Goal: Information Seeking & Learning: Learn about a topic

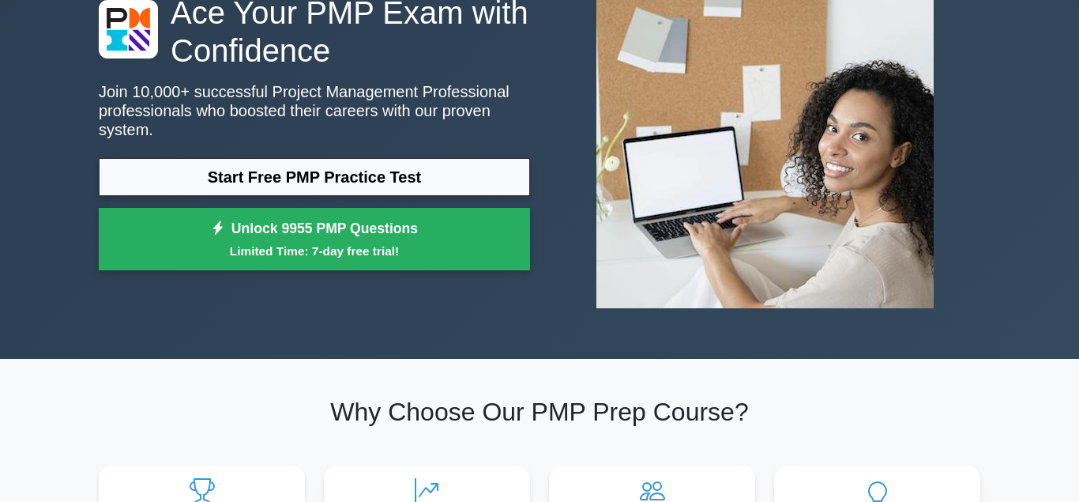
scroll to position [81, 0]
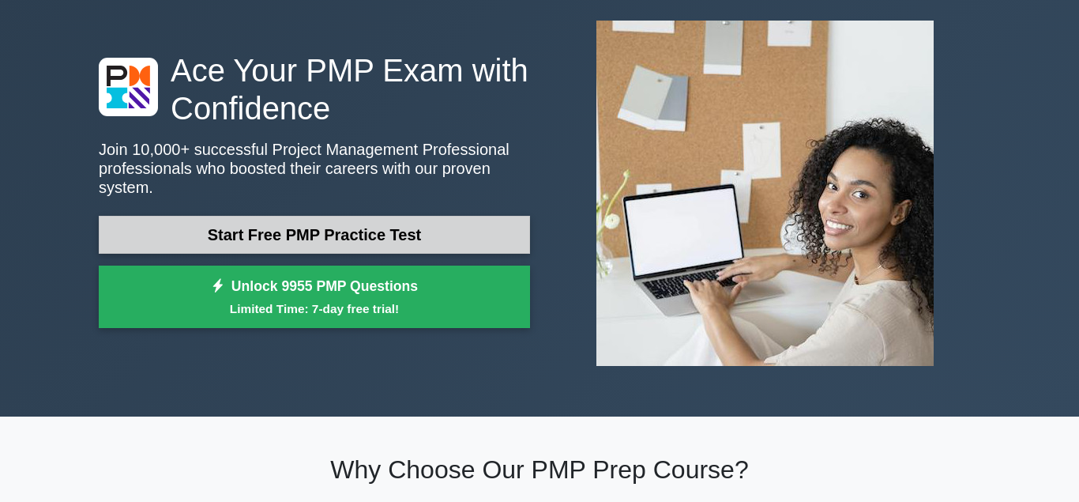
click at [389, 220] on link "Start Free PMP Practice Test" at bounding box center [314, 235] width 431 height 38
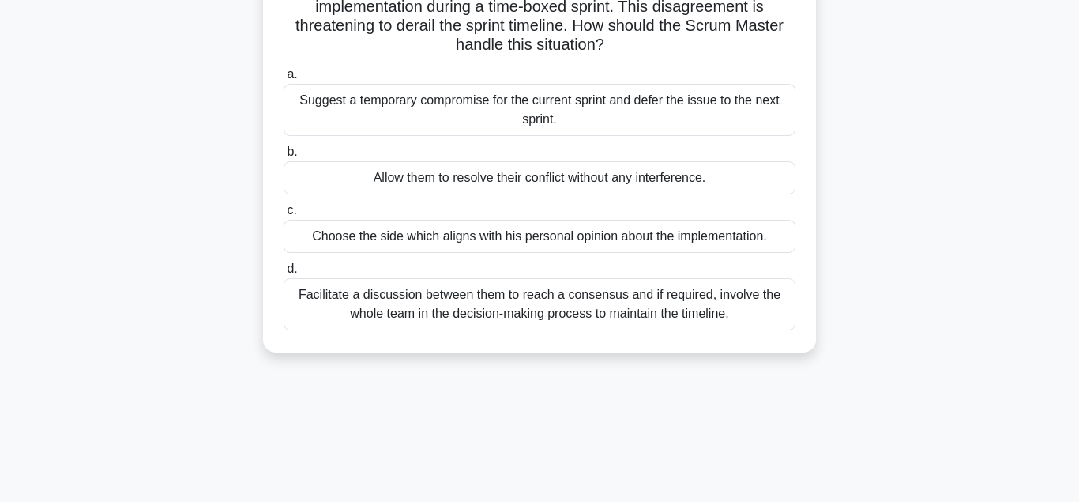
scroll to position [161, 0]
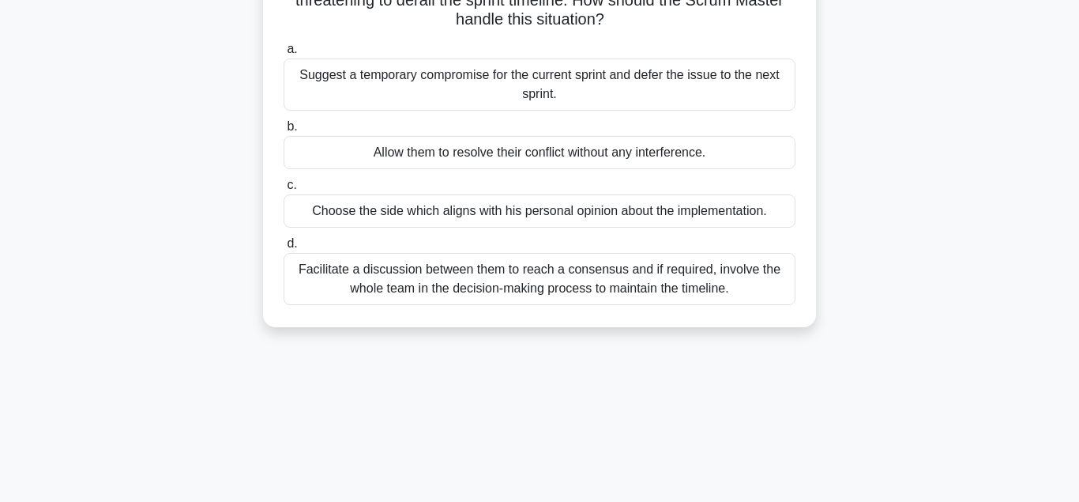
click at [572, 284] on div "Facilitate a discussion between them to reach a consensus and if required, invo…" at bounding box center [540, 279] width 512 height 52
click at [284, 249] on input "d. Facilitate a discussion between them to reach a consensus and if required, i…" at bounding box center [284, 244] width 0 height 10
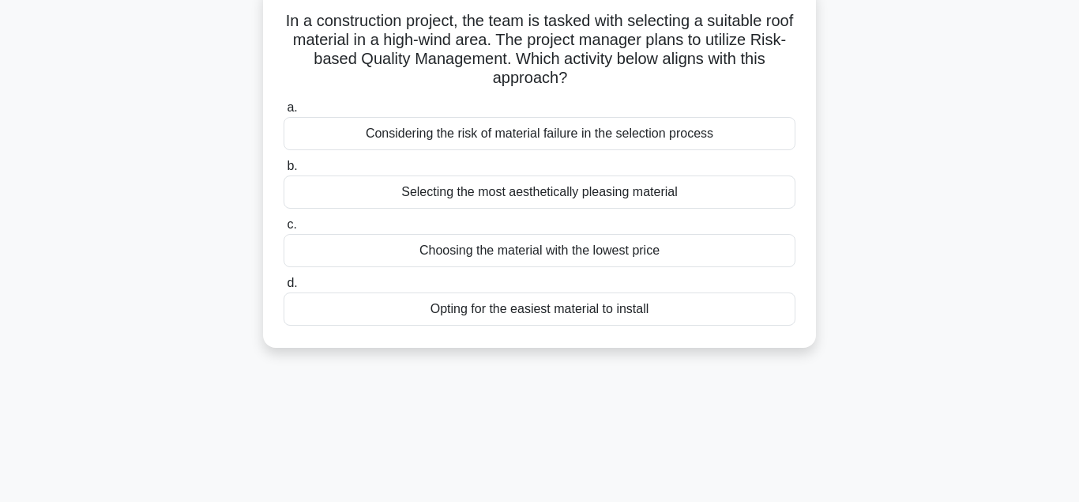
scroll to position [0, 0]
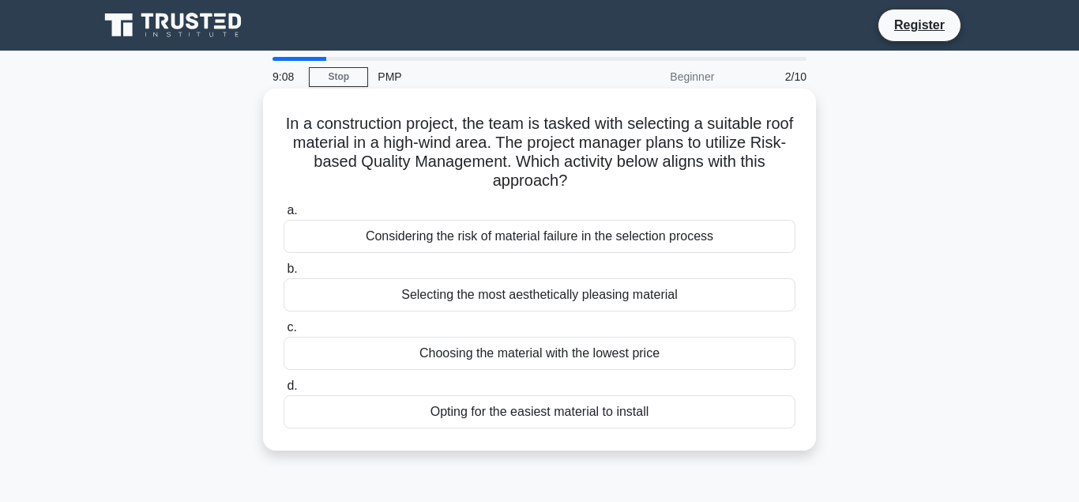
click at [346, 421] on div "Opting for the easiest material to install" at bounding box center [540, 411] width 512 height 33
click at [284, 391] on input "d. Opting for the easiest material to install" at bounding box center [284, 386] width 0 height 10
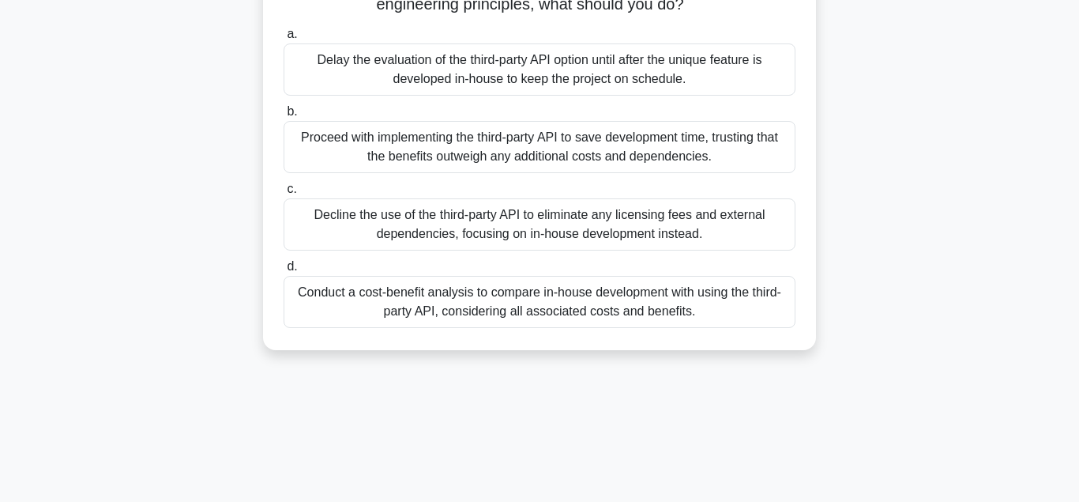
scroll to position [242, 0]
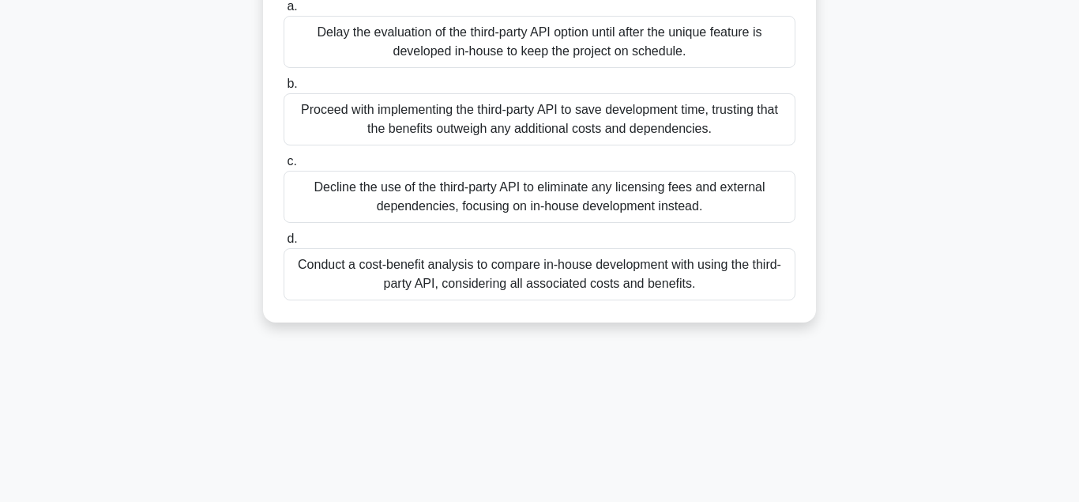
click at [493, 280] on div "Conduct a cost-benefit analysis to compare in-house development with using the …" at bounding box center [540, 274] width 512 height 52
click at [284, 244] on input "d. Conduct a cost-benefit analysis to compare in-house development with using t…" at bounding box center [284, 239] width 0 height 10
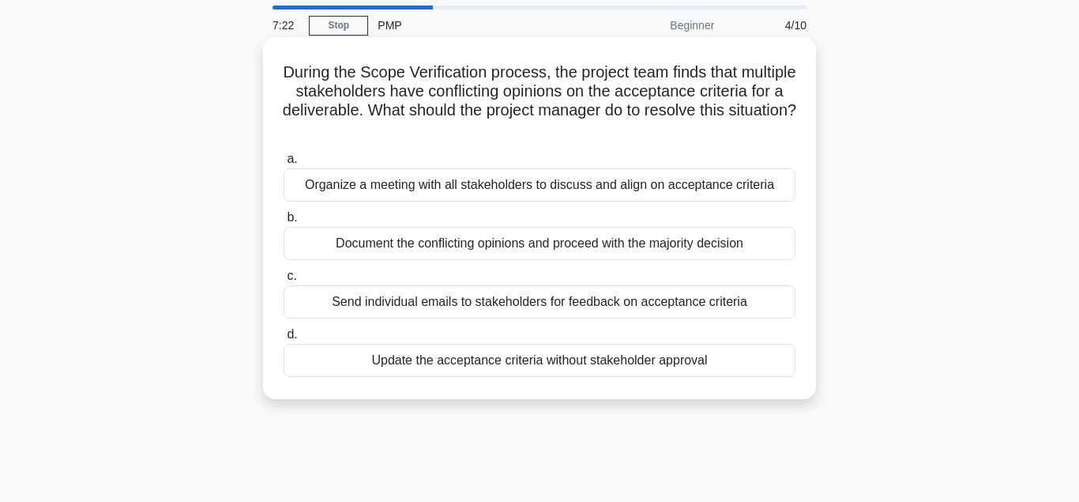
scroll to position [81, 0]
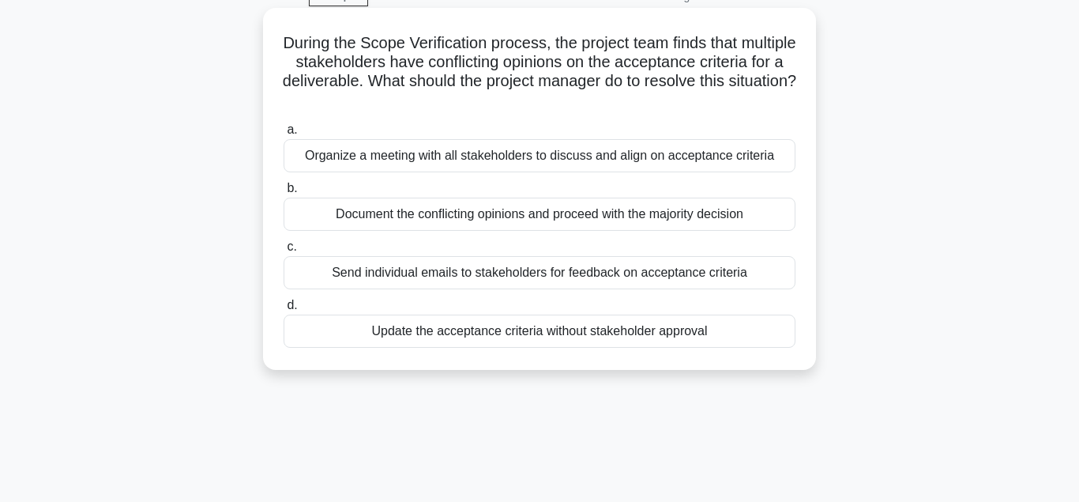
click at [424, 160] on div "Organize a meeting with all stakeholders to discuss and align on acceptance cri…" at bounding box center [540, 155] width 512 height 33
click at [284, 135] on input "a. Organize a meeting with all stakeholders to discuss and align on acceptance …" at bounding box center [284, 130] width 0 height 10
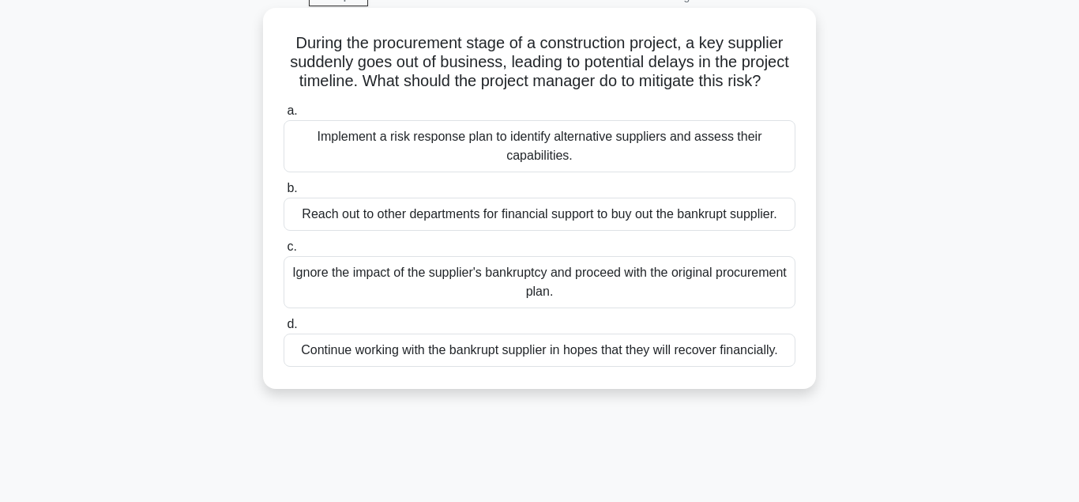
click at [475, 145] on div "Implement a risk response plan to identify alternative suppliers and assess the…" at bounding box center [540, 146] width 512 height 52
click at [284, 116] on input "a. Implement a risk response plan to identify alternative suppliers and assess …" at bounding box center [284, 111] width 0 height 10
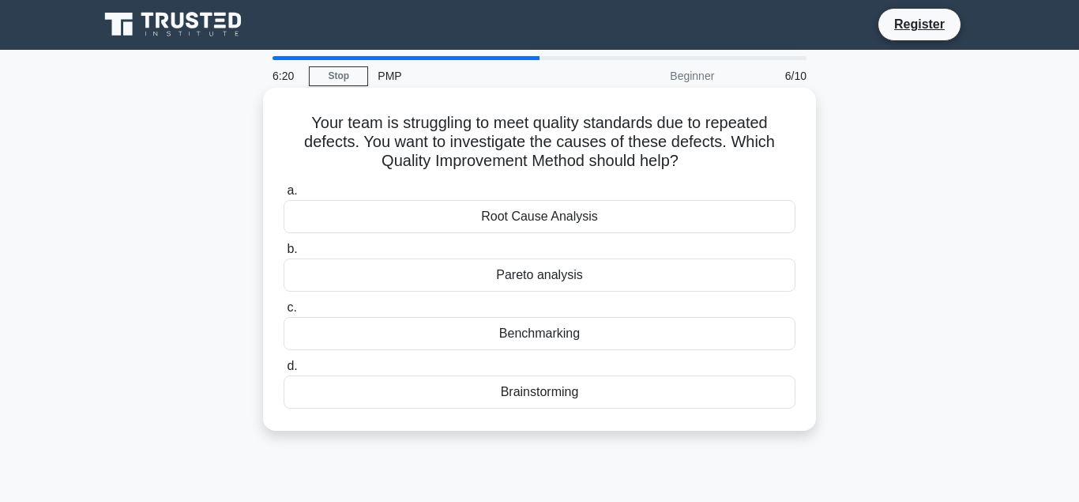
scroll to position [0, 0]
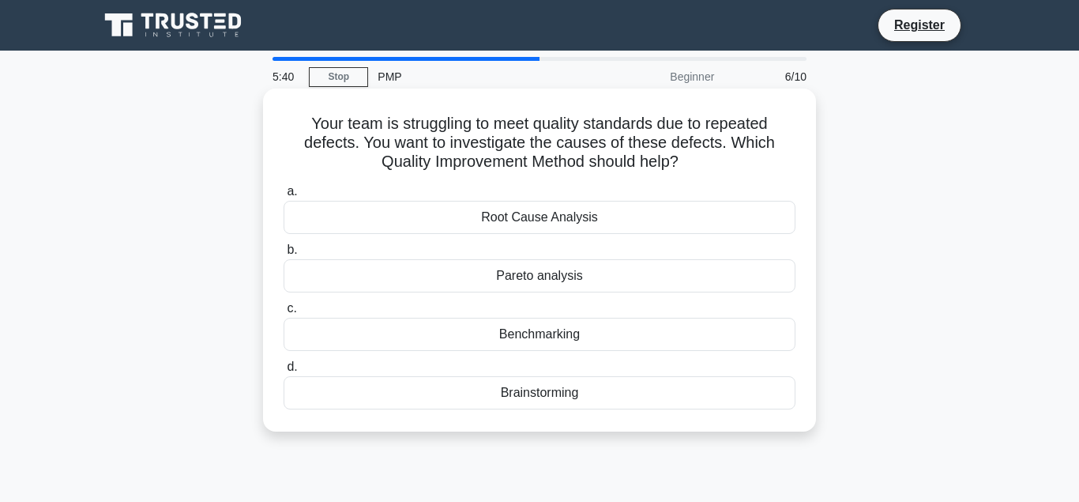
click at [547, 225] on div "Root Cause Analysis" at bounding box center [540, 217] width 512 height 33
click at [284, 197] on input "a. Root Cause Analysis" at bounding box center [284, 191] width 0 height 10
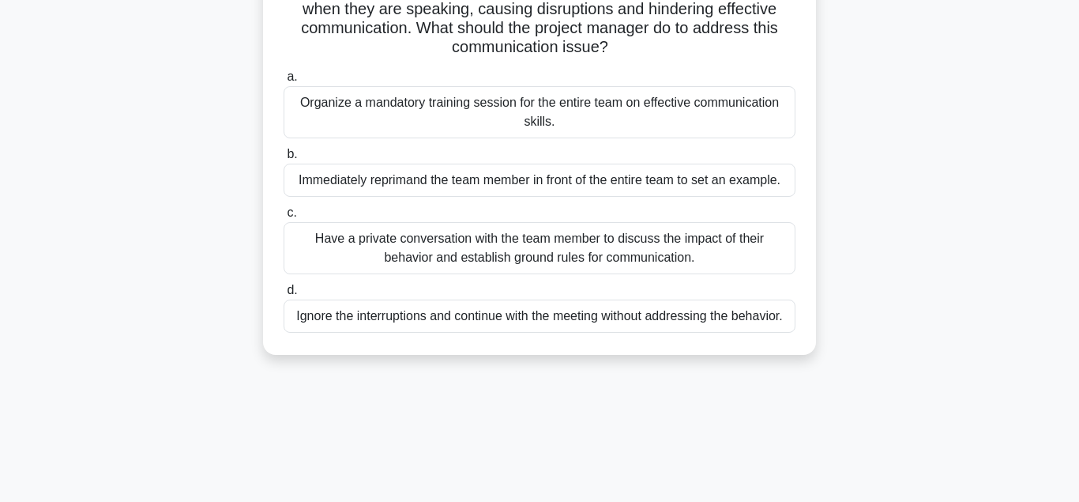
scroll to position [161, 0]
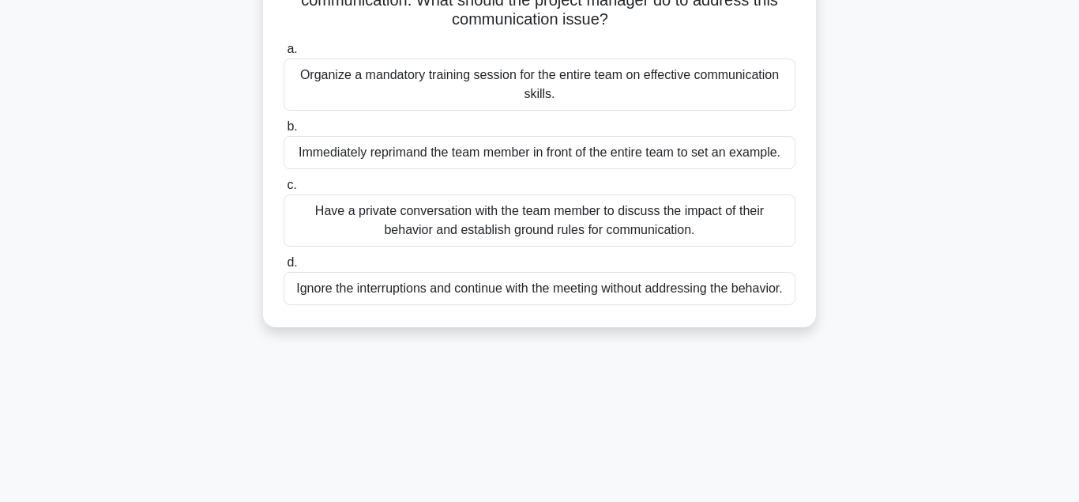
click at [460, 222] on div "Have a private conversation with the team member to discuss the impact of their…" at bounding box center [540, 220] width 512 height 52
click at [284, 190] on input "c. Have a private conversation with the team member to discuss the impact of th…" at bounding box center [284, 185] width 0 height 10
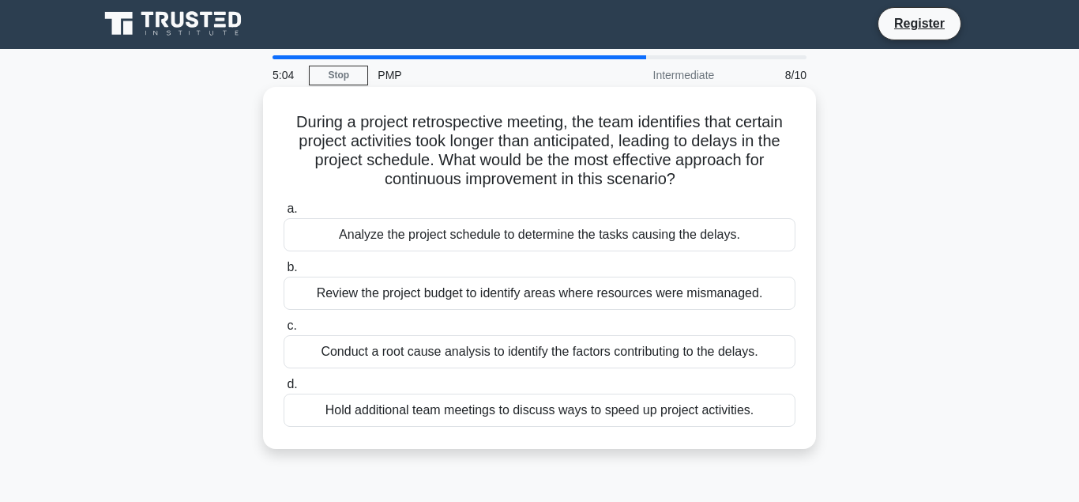
scroll to position [0, 0]
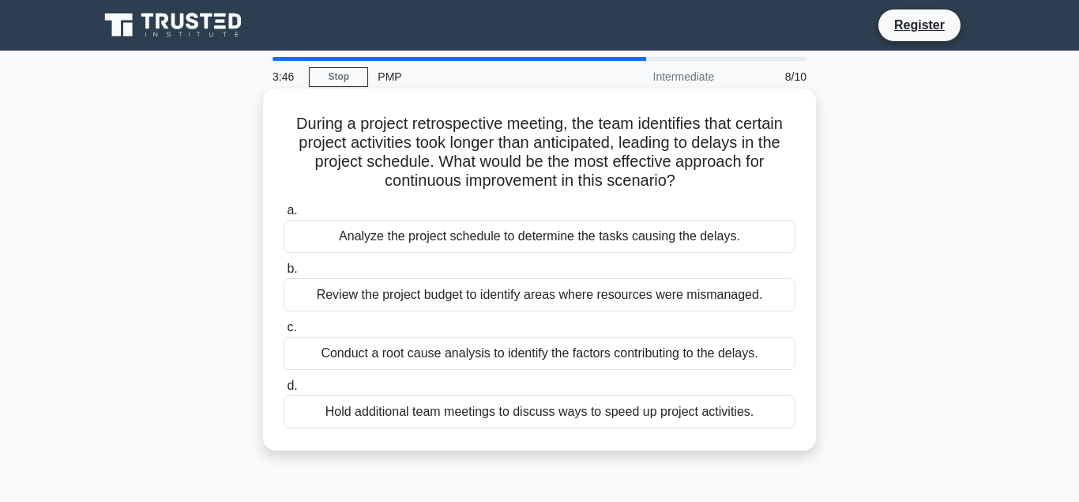
click at [562, 360] on div "Conduct a root cause analysis to identify the factors contributing to the delay…" at bounding box center [540, 352] width 512 height 33
click at [284, 333] on input "c. Conduct a root cause analysis to identify the factors contributing to the de…" at bounding box center [284, 327] width 0 height 10
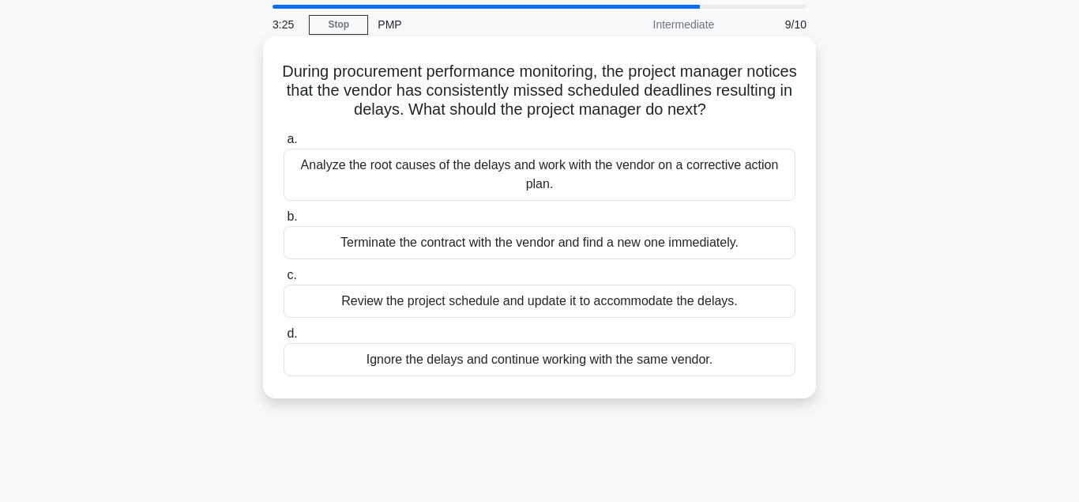
scroll to position [81, 0]
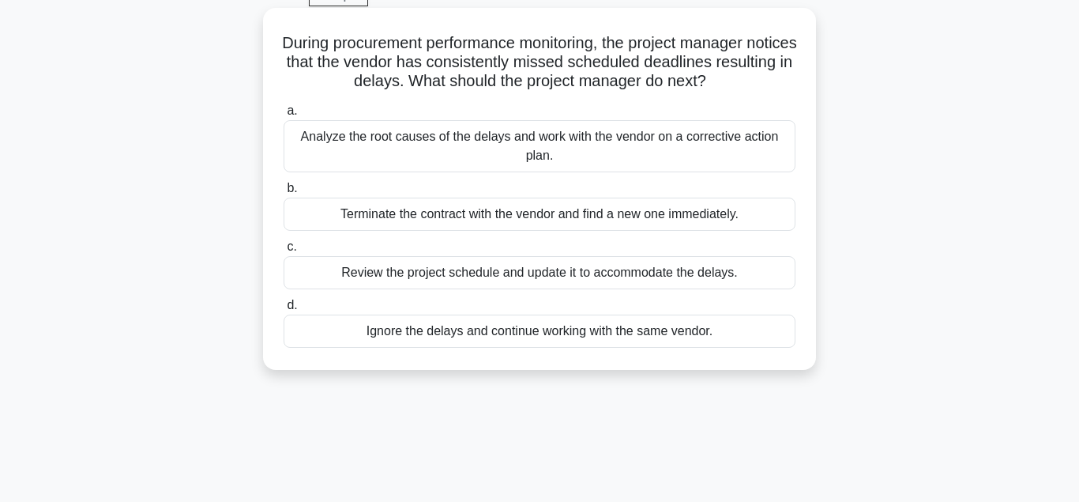
click at [494, 140] on div "Analyze the root causes of the delays and work with the vendor on a corrective …" at bounding box center [540, 146] width 512 height 52
click at [284, 116] on input "a. Analyze the root causes of the delays and work with the vendor on a correcti…" at bounding box center [284, 111] width 0 height 10
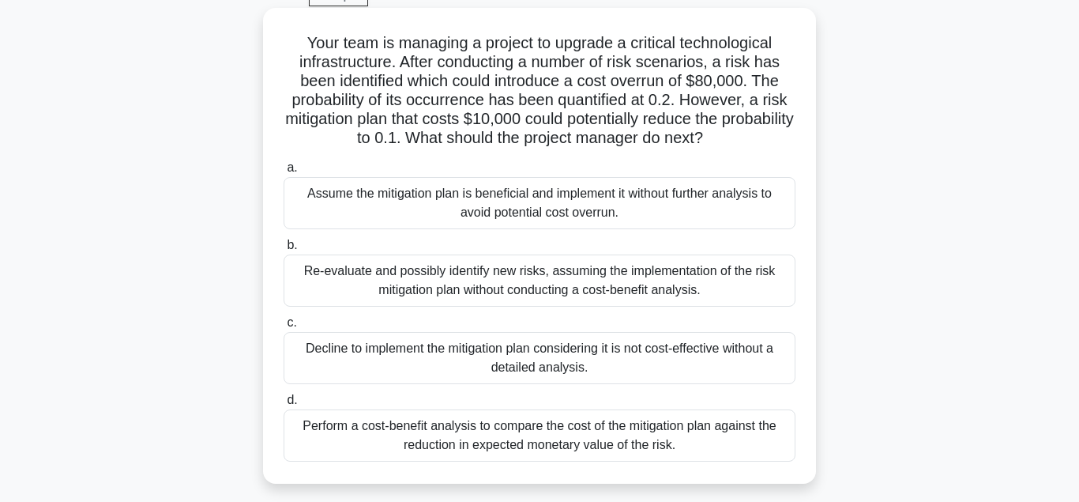
click at [606, 434] on div "Perform a cost-benefit analysis to compare the cost of the mitigation plan agai…" at bounding box center [540, 435] width 512 height 52
click at [284, 405] on input "d. Perform a cost-benefit analysis to compare the cost of the mitigation plan a…" at bounding box center [284, 400] width 0 height 10
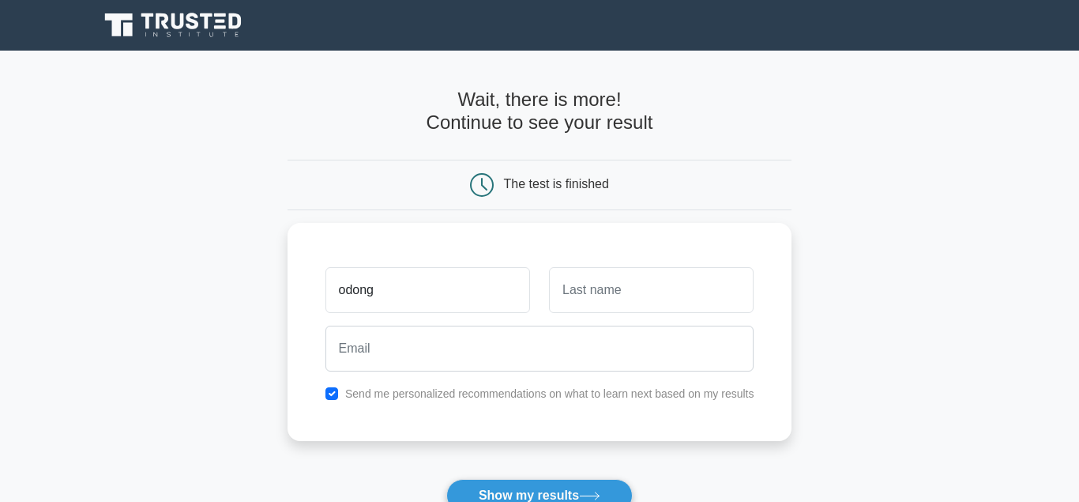
type input "odong"
click at [75, 156] on main "Wait, there is more! Continue to see your result The test is finished [GEOGRAPH…" at bounding box center [539, 335] width 1079 height 569
click at [76, 152] on main "Wait, there is more! Continue to see your result The test is finished [GEOGRAPH…" at bounding box center [539, 335] width 1079 height 569
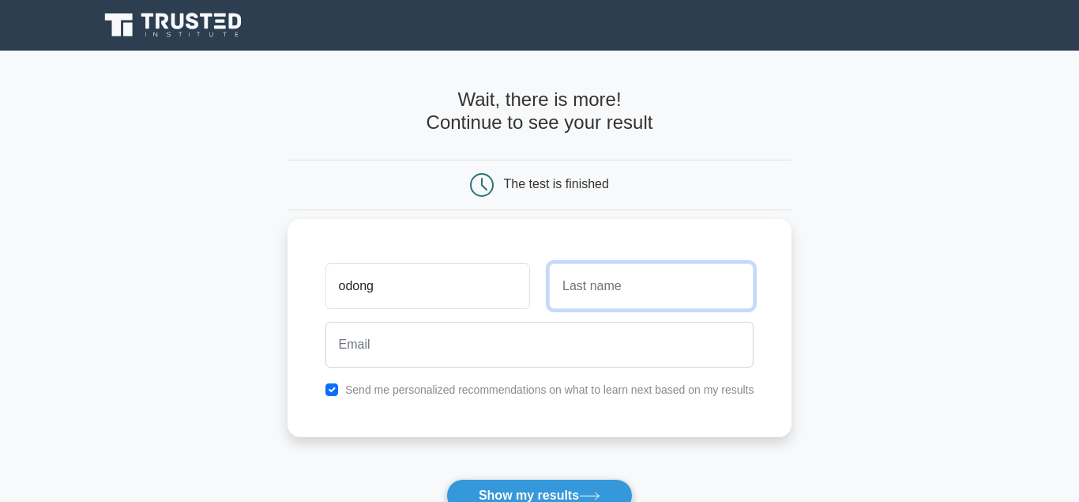
click at [618, 299] on input "text" at bounding box center [651, 286] width 205 height 46
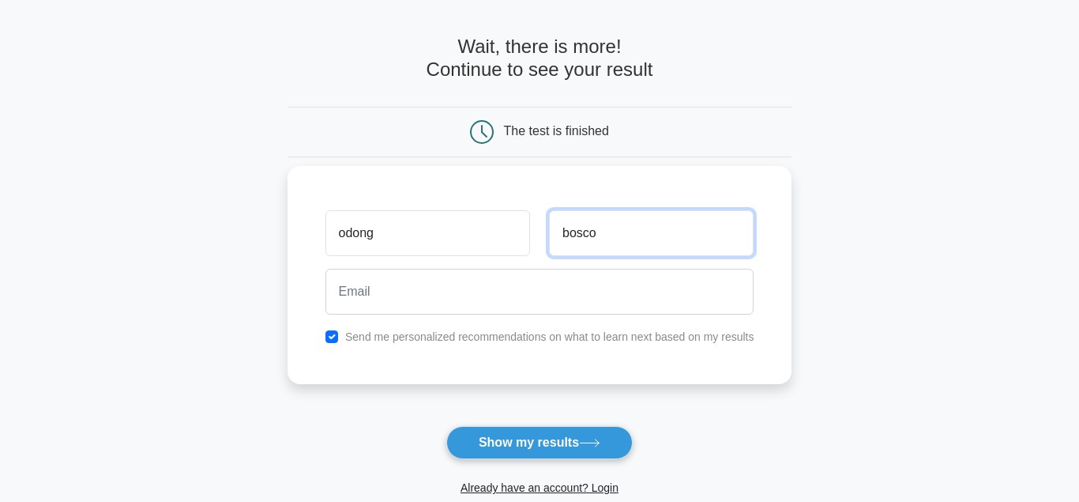
scroll to position [81, 0]
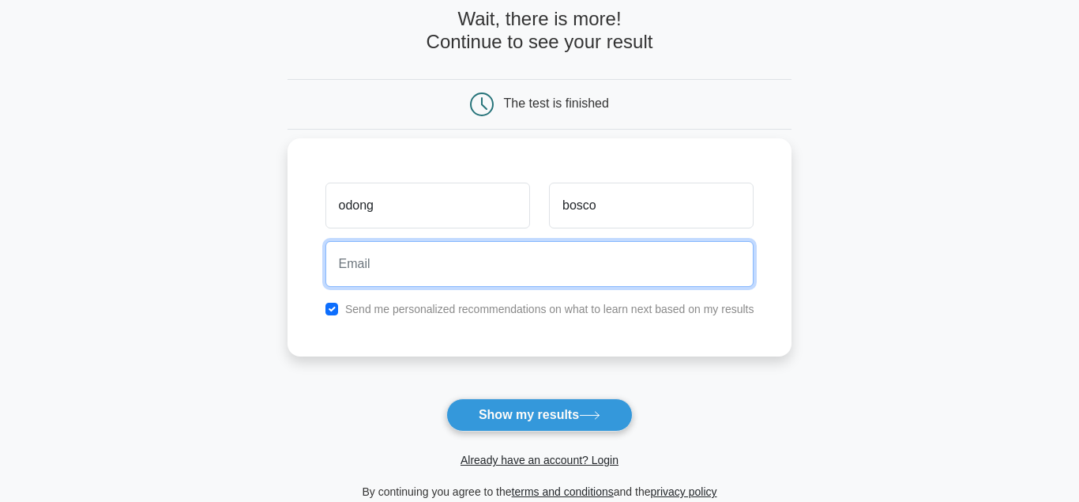
click at [543, 273] on input "email" at bounding box center [539, 264] width 429 height 46
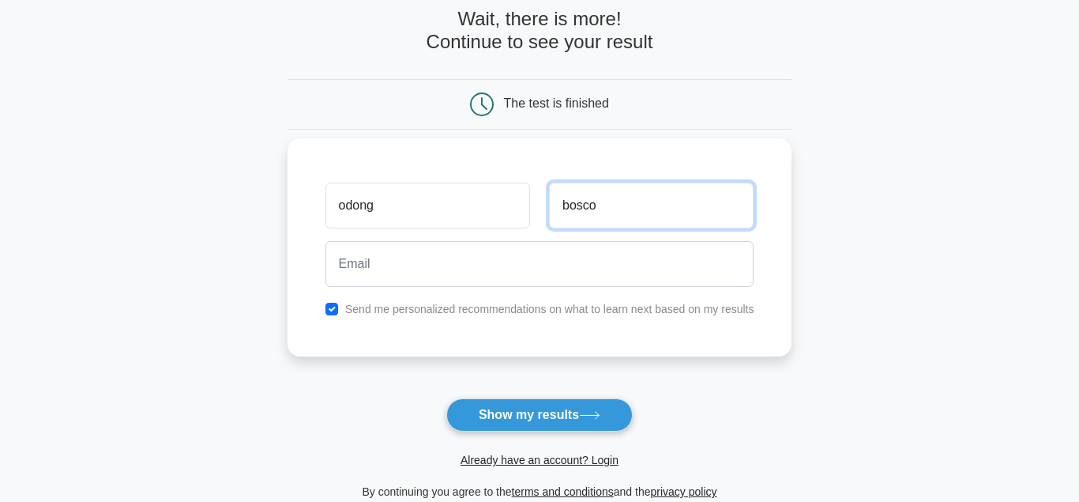
click at [626, 207] on input "bosco" at bounding box center [651, 205] width 205 height 46
type input "b"
type input "denis"
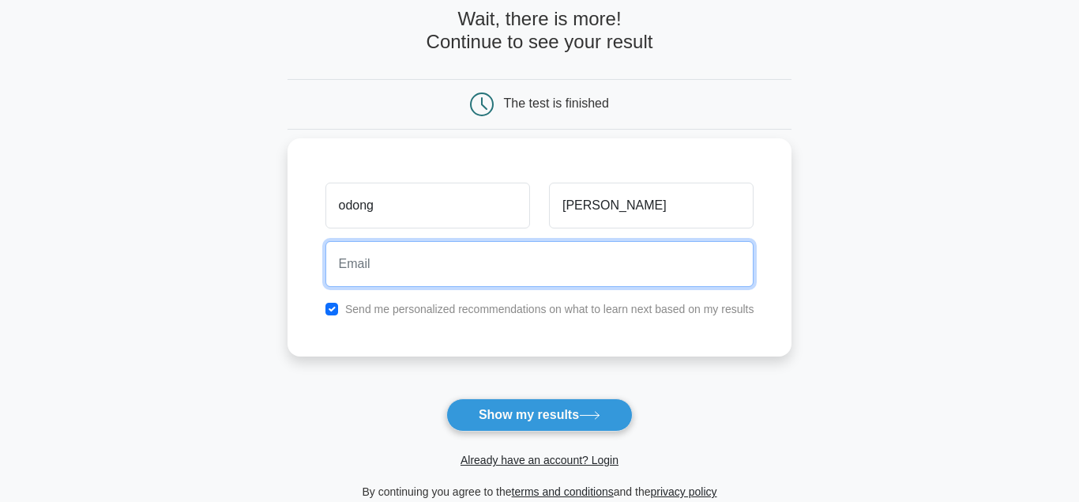
click at [547, 273] on input "email" at bounding box center [539, 264] width 429 height 46
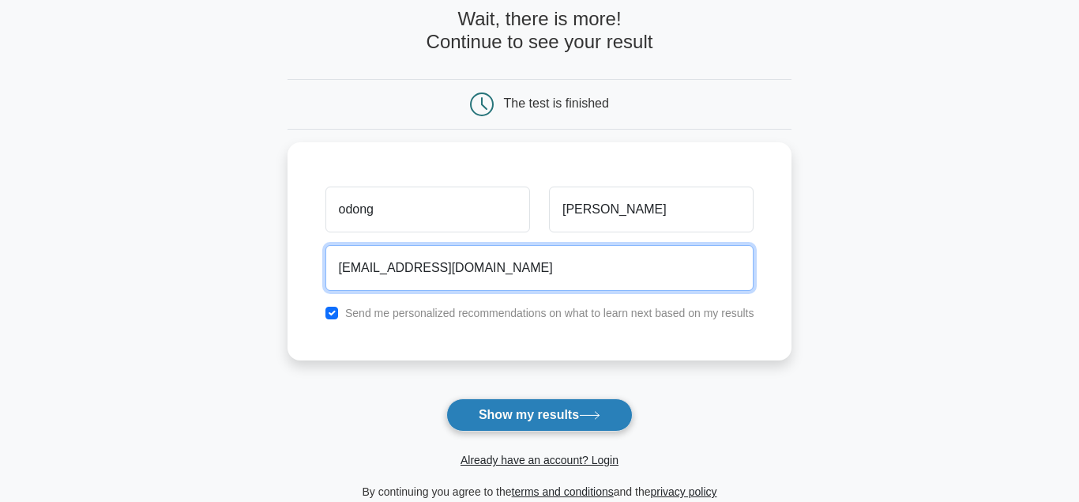
type input "odongd788@gmail.com"
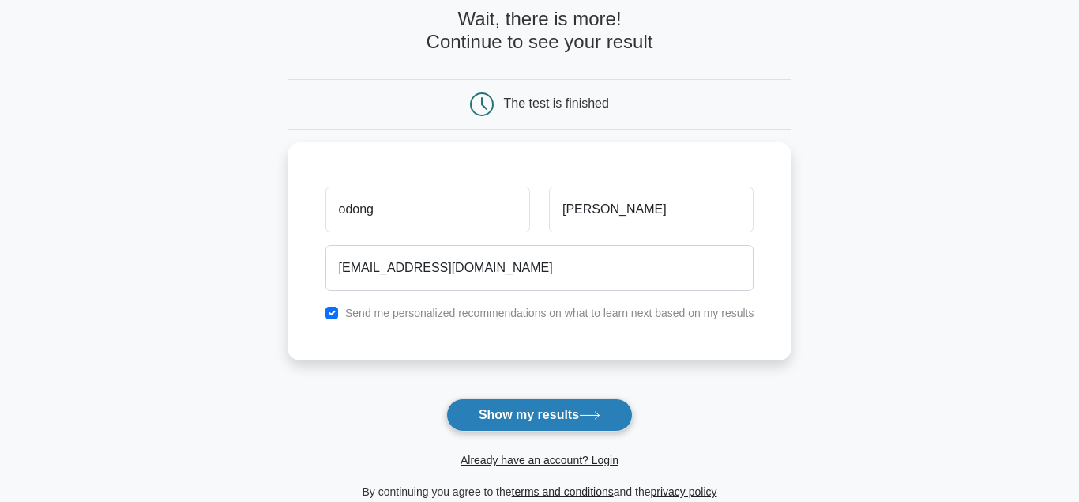
click at [524, 408] on button "Show my results" at bounding box center [539, 414] width 186 height 33
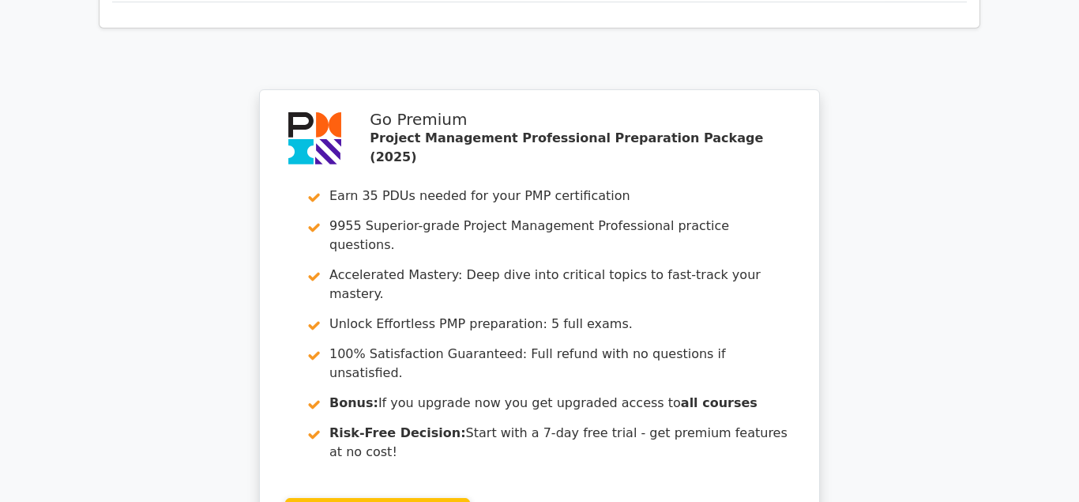
scroll to position [2900, 0]
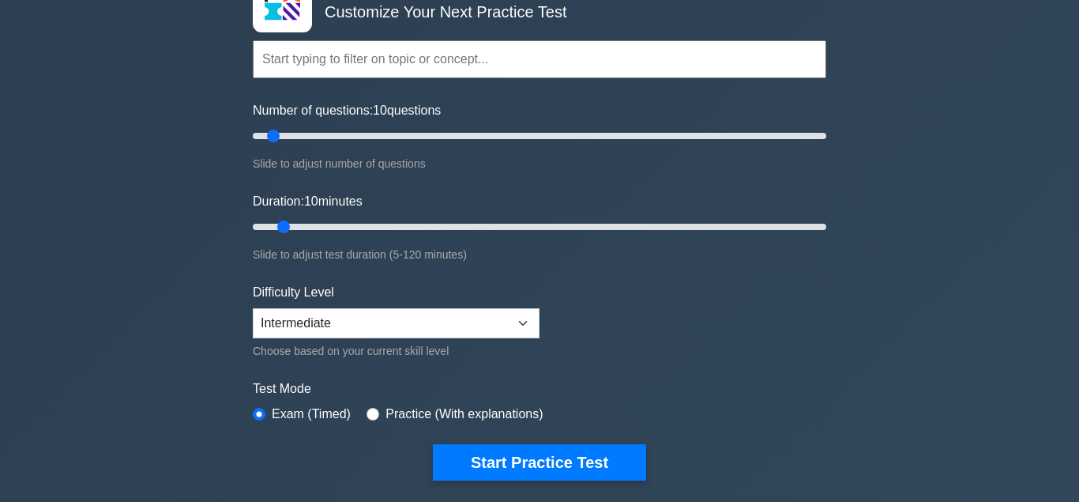
scroll to position [242, 0]
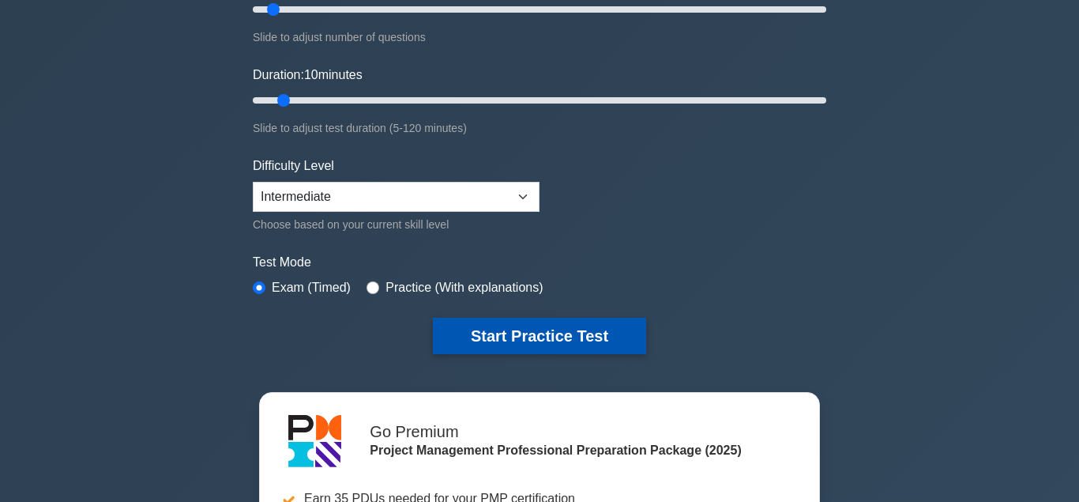
click at [509, 337] on button "Start Practice Test" at bounding box center [539, 336] width 213 height 36
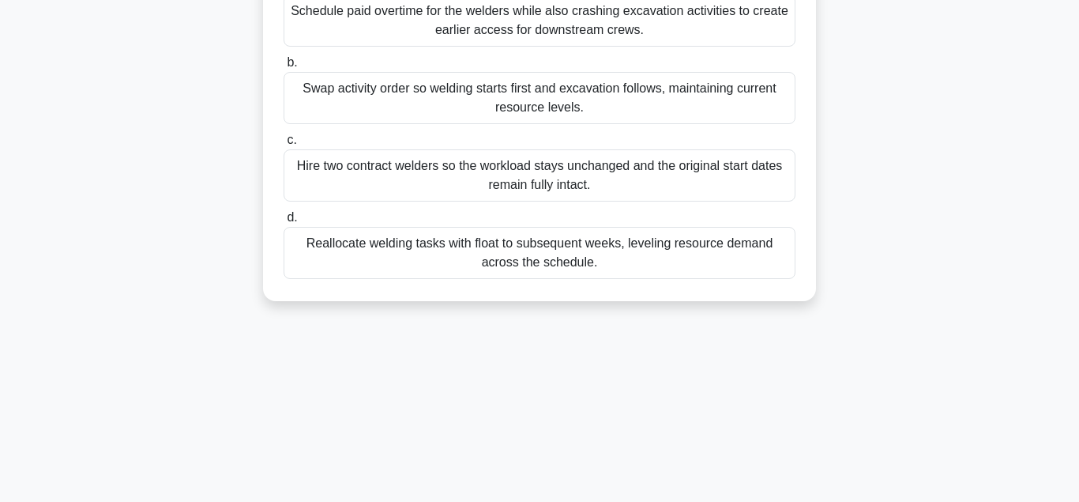
scroll to position [322, 0]
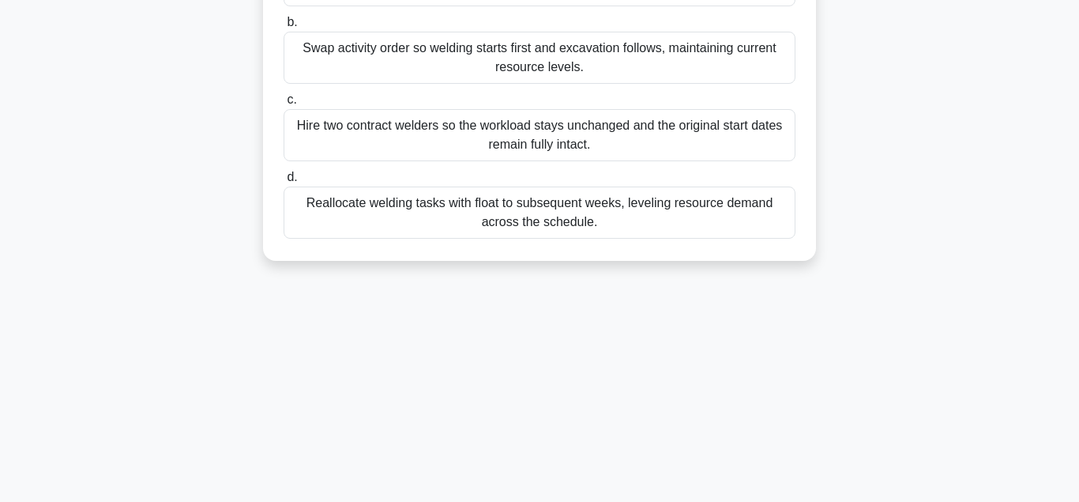
click at [575, 211] on div "Reallocate welding tasks with float to subsequent weeks, leveling resource dema…" at bounding box center [540, 212] width 512 height 52
click at [284, 182] on input "d. Reallocate welding tasks with float to subsequent weeks, leveling resource d…" at bounding box center [284, 177] width 0 height 10
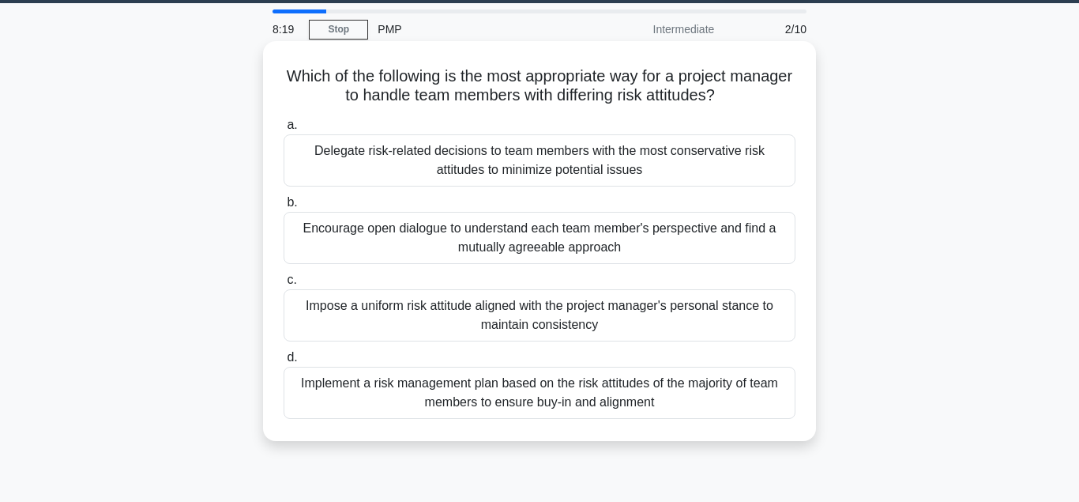
scroll to position [81, 0]
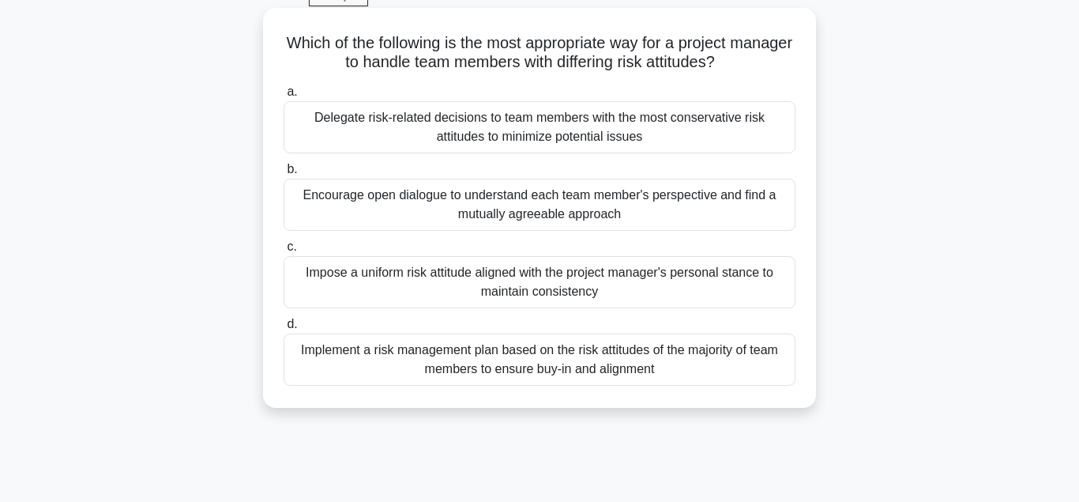
click at [543, 357] on div "Implement a risk management plan based on the risk attitudes of the majority of…" at bounding box center [540, 359] width 512 height 52
click at [284, 329] on input "d. Implement a risk management plan based on the risk attitudes of the majority…" at bounding box center [284, 324] width 0 height 10
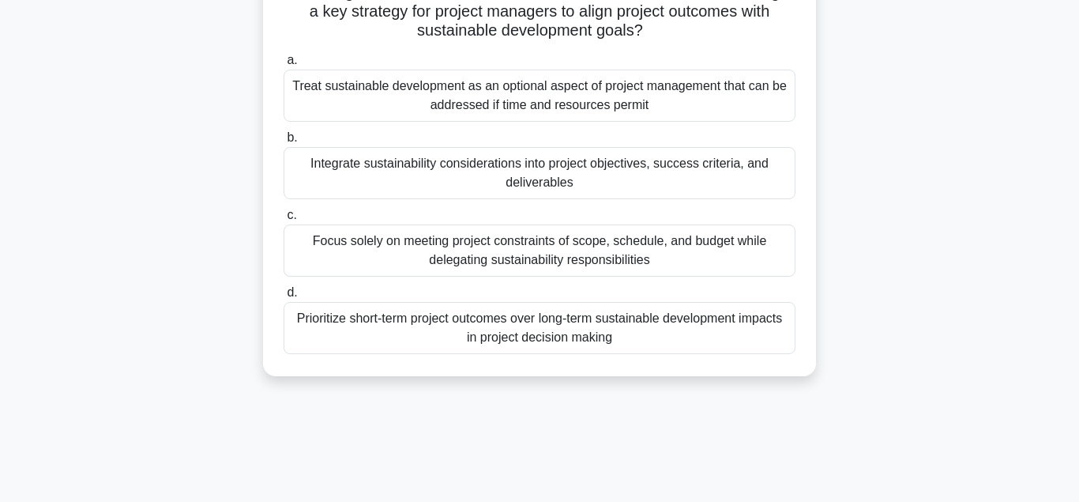
scroll to position [161, 0]
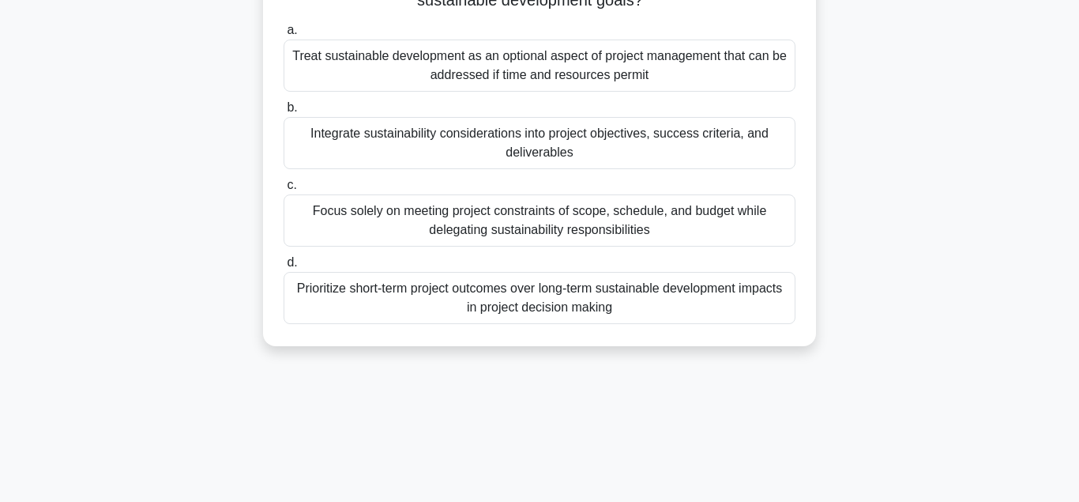
click at [510, 140] on div "Integrate sustainability considerations into project objectives, success criter…" at bounding box center [540, 143] width 512 height 52
click at [284, 113] on input "b. Integrate sustainability considerations into project objectives, success cri…" at bounding box center [284, 108] width 0 height 10
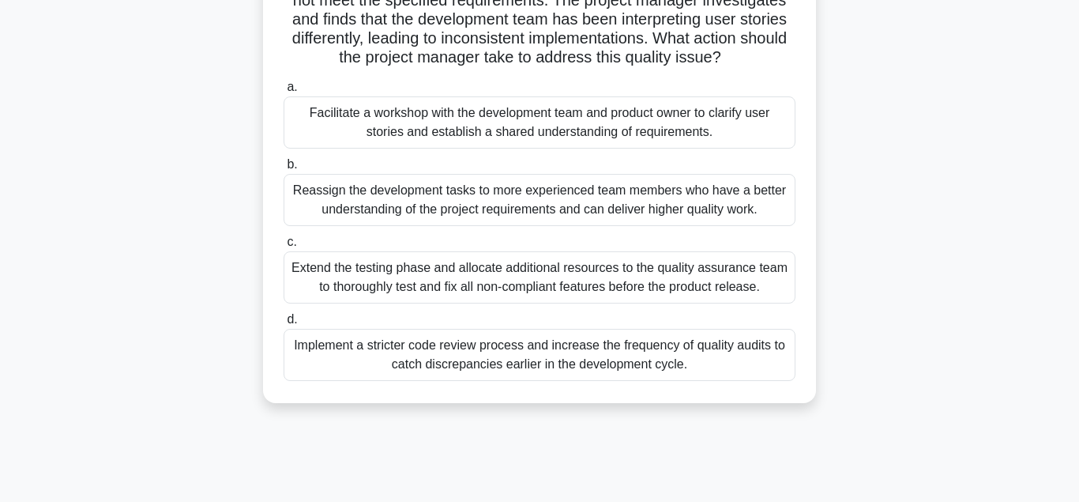
click at [648, 126] on div "Facilitate a workshop with the development team and product owner to clarify us…" at bounding box center [540, 122] width 512 height 52
click at [284, 92] on input "a. Facilitate a workshop with the development team and product owner to clarify…" at bounding box center [284, 87] width 0 height 10
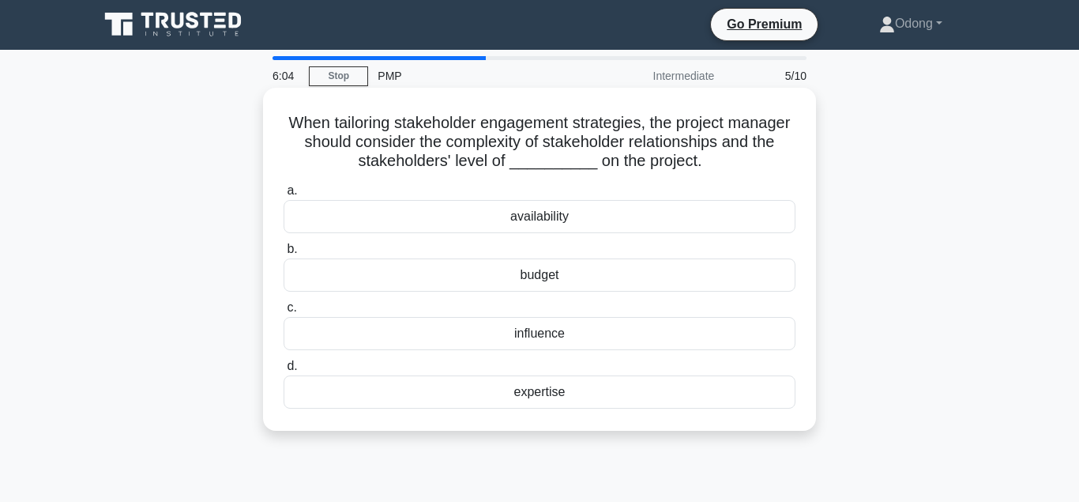
scroll to position [0, 0]
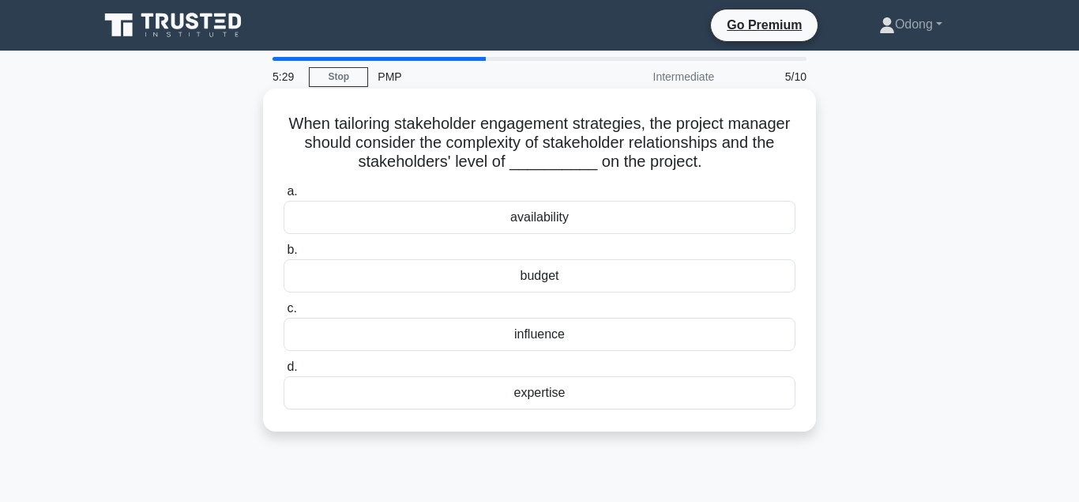
click at [542, 335] on div "influence" at bounding box center [540, 334] width 512 height 33
click at [284, 314] on input "c. influence" at bounding box center [284, 308] width 0 height 10
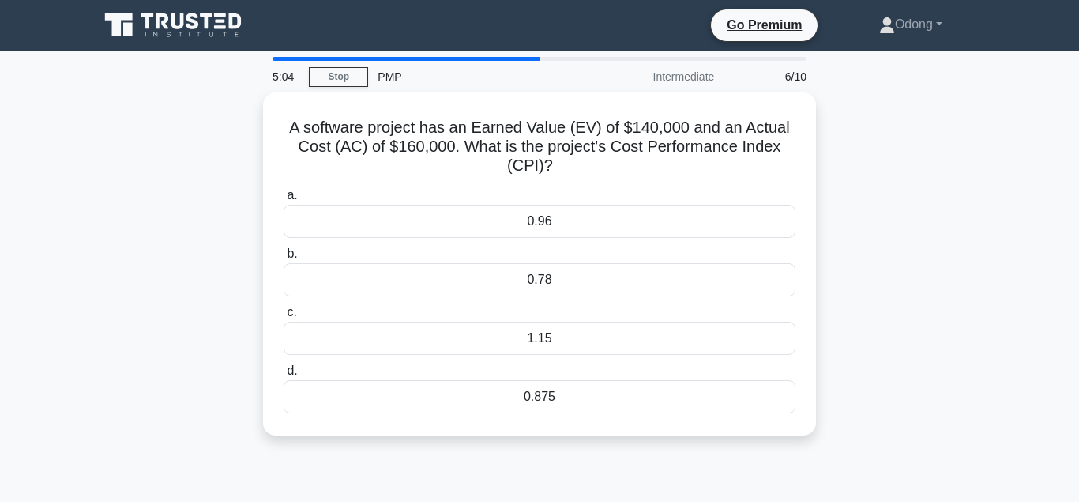
click at [1037, 111] on main "5:04 Stop PMP Intermediate 6/10 A software project has an Earned Value (EV) of …" at bounding box center [539, 452] width 1079 height 803
click at [1037, 111] on main "5:03 Stop PMP Intermediate 6/10 A software project has an Earned Value (EV) of …" at bounding box center [539, 452] width 1079 height 803
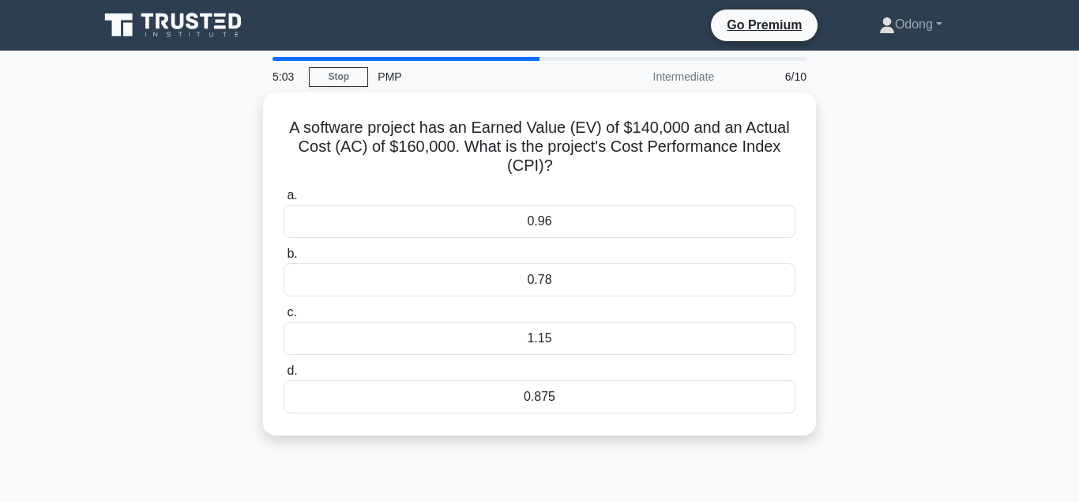
click at [1037, 111] on main "5:03 Stop PMP Intermediate 6/10 A software project has an Earned Value (EV) of …" at bounding box center [539, 452] width 1079 height 803
click at [1036, 112] on main "5:03 Stop PMP Intermediate 6/10 A software project has an Earned Value (EV) of …" at bounding box center [539, 452] width 1079 height 803
click at [1037, 111] on main "5:02 Stop PMP Intermediate 6/10 A software project has an Earned Value (EV) of …" at bounding box center [539, 452] width 1079 height 803
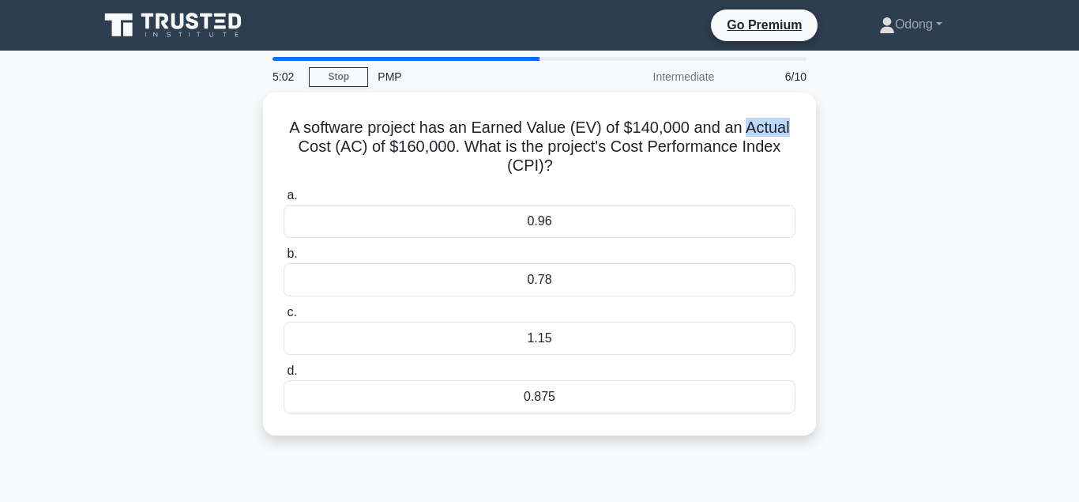
click at [1037, 111] on main "5:02 Stop PMP Intermediate 6/10 A software project has an Earned Value (EV) of …" at bounding box center [539, 452] width 1079 height 803
click at [1036, 112] on main "5:02 Stop PMP Intermediate 6/10 A software project has an Earned Value (EV) of …" at bounding box center [539, 452] width 1079 height 803
click at [1036, 112] on main "5:01 Stop PMP Intermediate 6/10 A software project has an Earned Value (EV) of …" at bounding box center [539, 452] width 1079 height 803
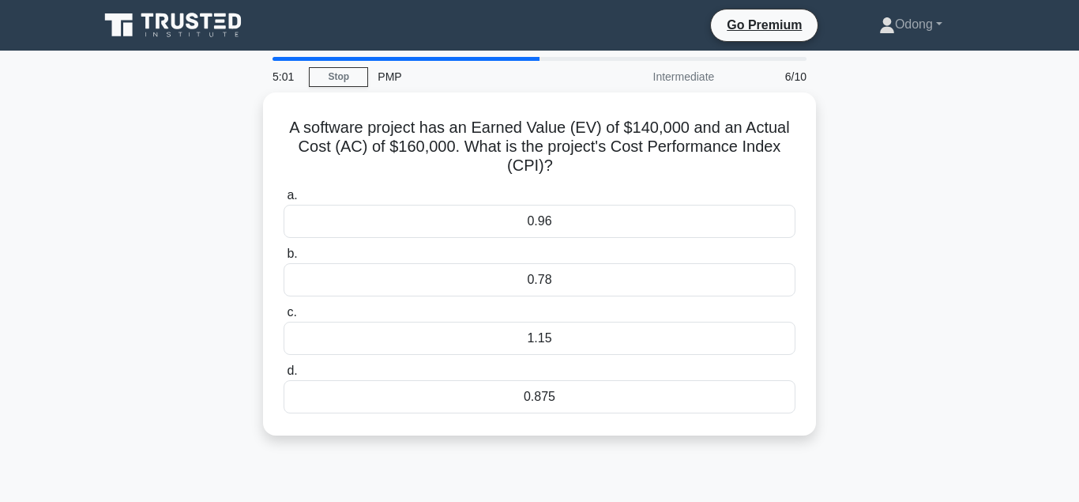
click at [1037, 111] on main "5:01 Stop PMP Intermediate 6/10 A software project has an Earned Value (EV) of …" at bounding box center [539, 452] width 1079 height 803
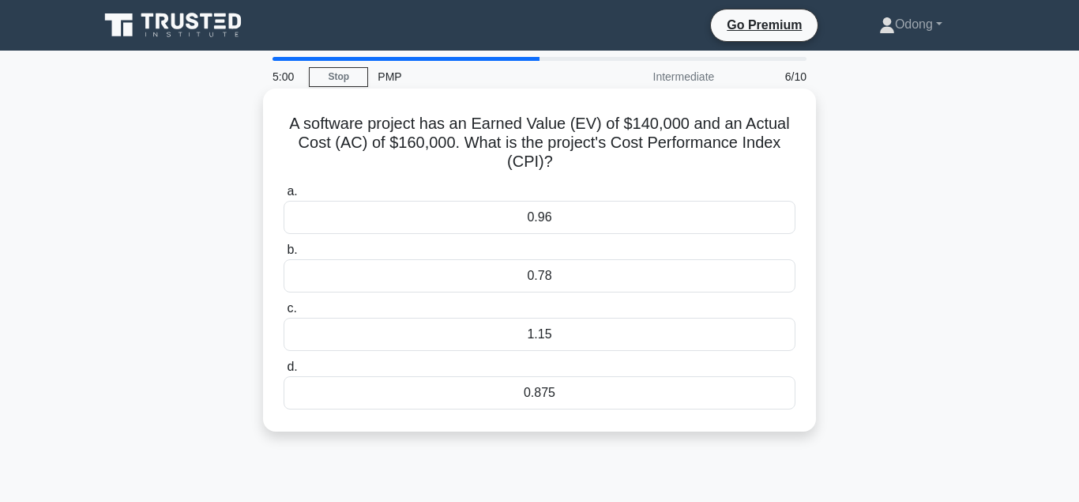
click at [648, 387] on div "0.875" at bounding box center [540, 392] width 512 height 33
click at [284, 372] on input "d. 0.875" at bounding box center [284, 367] width 0 height 10
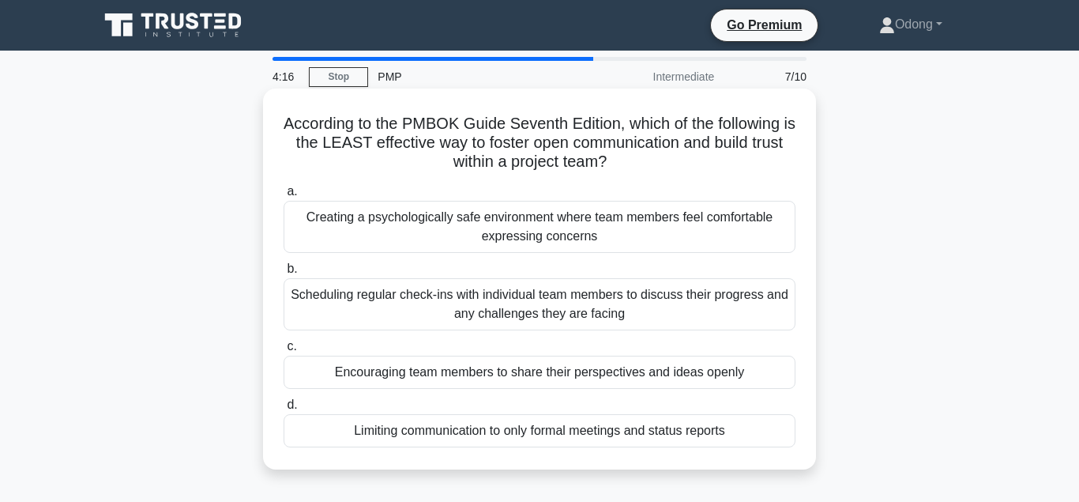
click at [555, 433] on div "Limiting communication to only formal meetings and status reports" at bounding box center [540, 430] width 512 height 33
click at [284, 410] on input "d. Limiting communication to only formal meetings and status reports" at bounding box center [284, 405] width 0 height 10
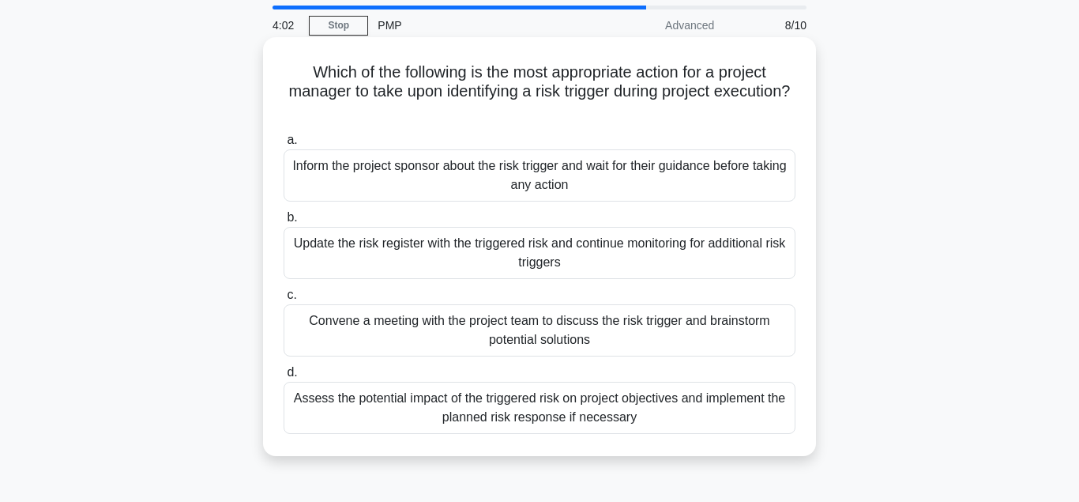
scroll to position [81, 0]
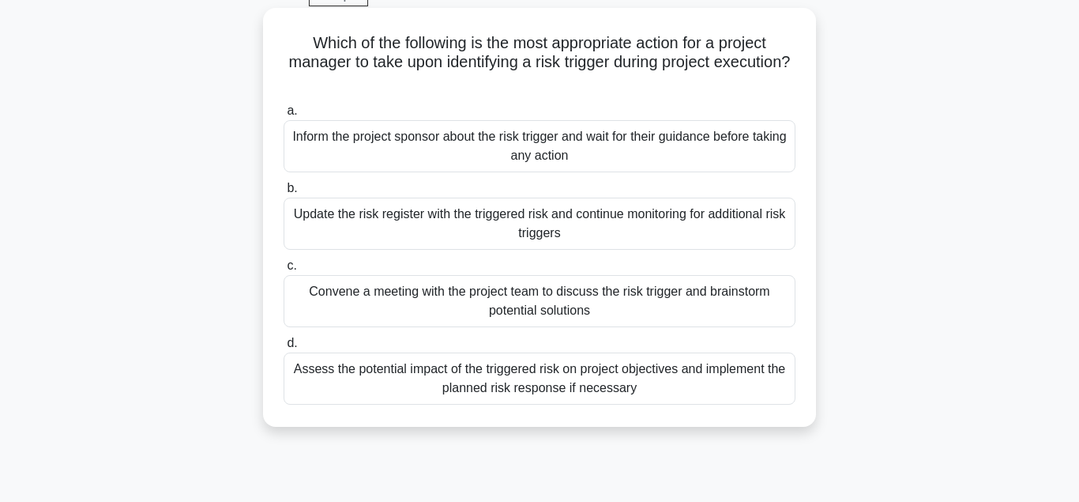
click at [573, 307] on div "Convene a meeting with the project team to discuss the risk trigger and brainst…" at bounding box center [540, 301] width 512 height 52
click at [284, 271] on input "c. Convene a meeting with the project team to discuss the risk trigger and brai…" at bounding box center [284, 266] width 0 height 10
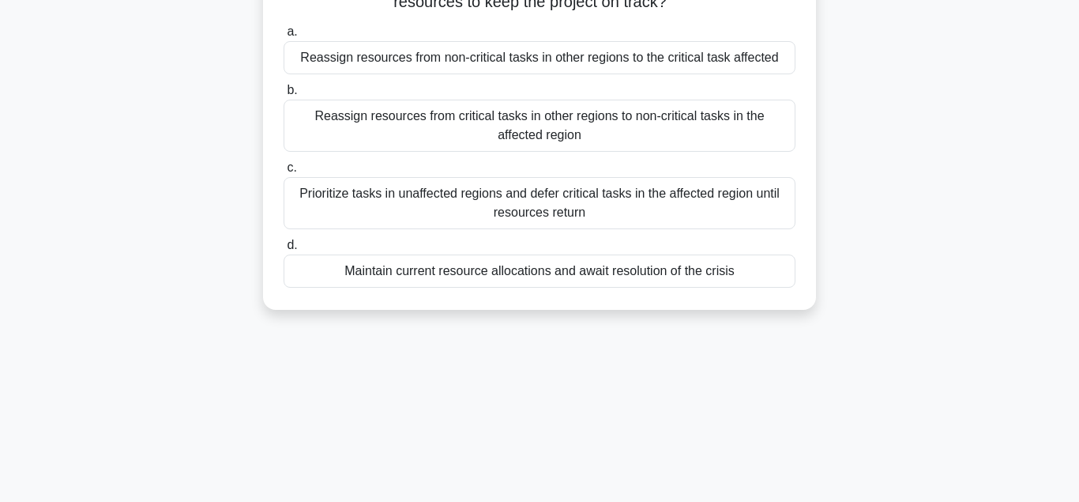
scroll to position [242, 0]
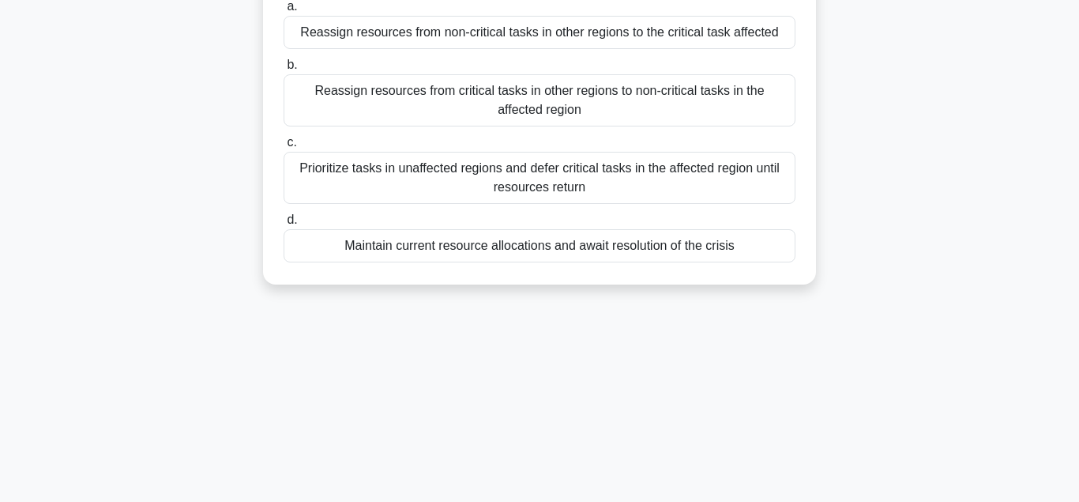
click at [456, 181] on div "Prioritize tasks in unaffected regions and defer critical tasks in the affected…" at bounding box center [540, 178] width 512 height 52
click at [284, 148] on input "c. Prioritize tasks in unaffected regions and defer critical tasks in the affec…" at bounding box center [284, 142] width 0 height 10
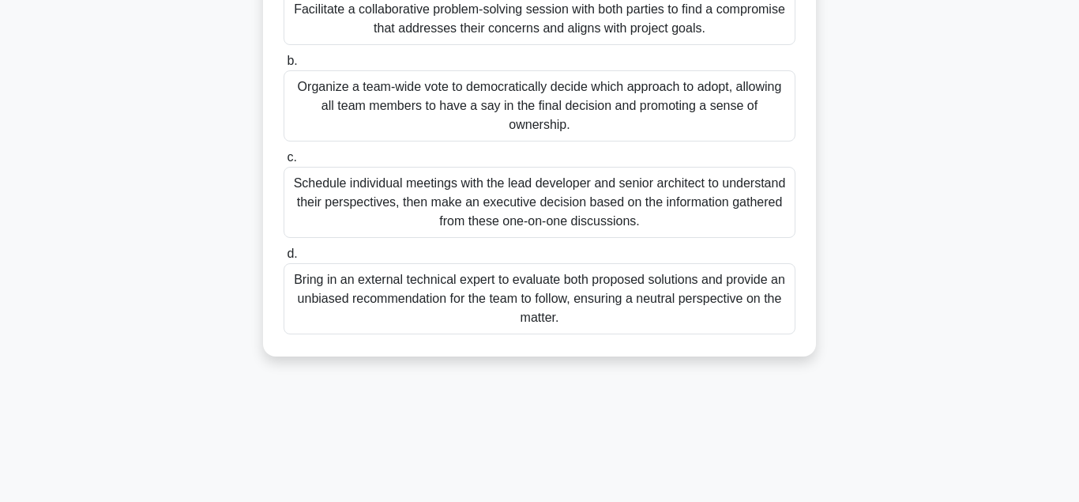
scroll to position [322, 0]
click at [487, 190] on div "Schedule individual meetings with the lead developer and senior architect to un…" at bounding box center [540, 201] width 512 height 71
click at [284, 162] on input "c. Schedule individual meetings with the lead developer and senior architect to…" at bounding box center [284, 157] width 0 height 10
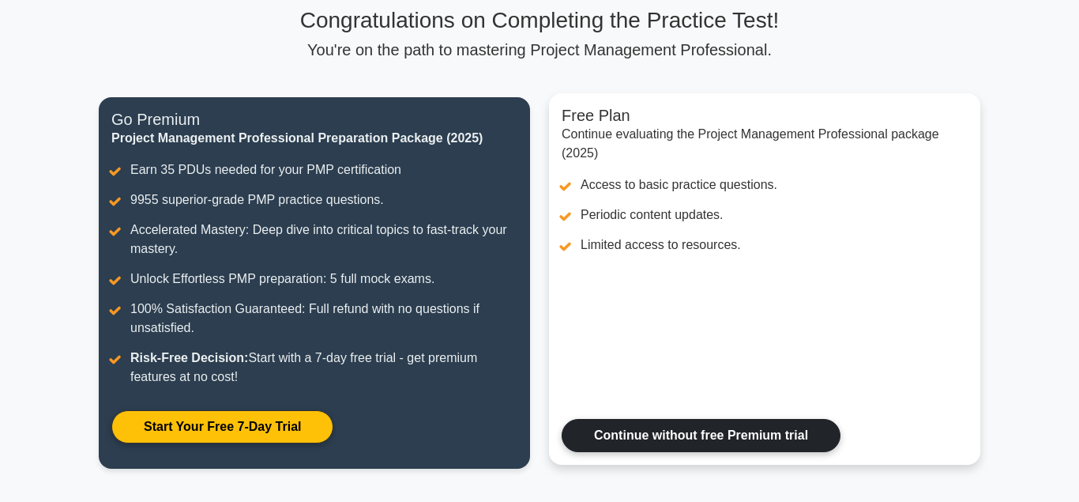
scroll to position [355, 0]
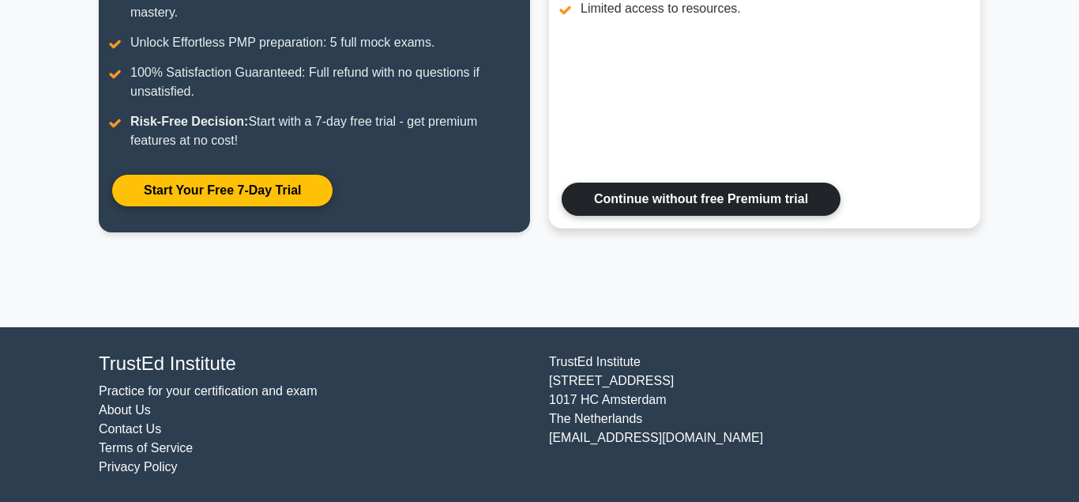
click at [624, 202] on link "Continue without free Premium trial" at bounding box center [701, 198] width 279 height 33
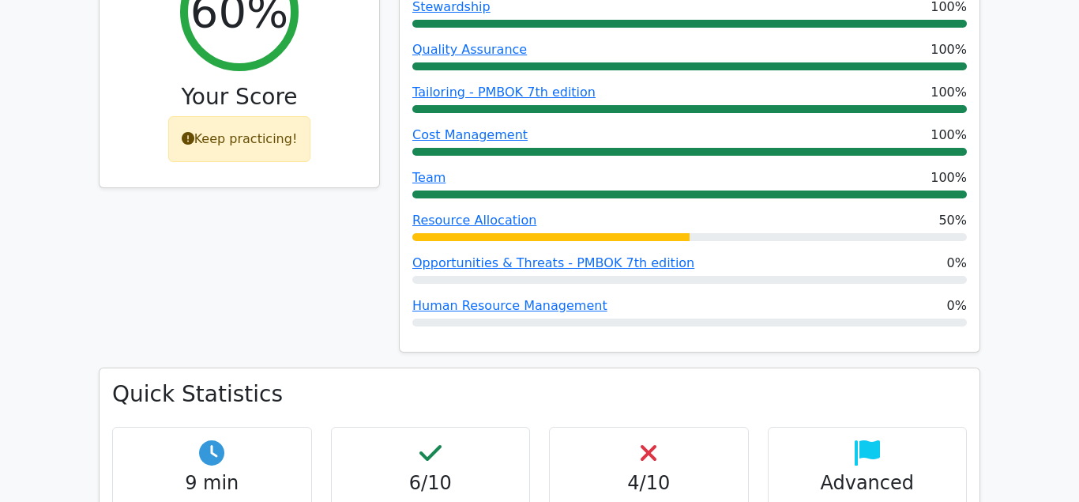
scroll to position [806, 0]
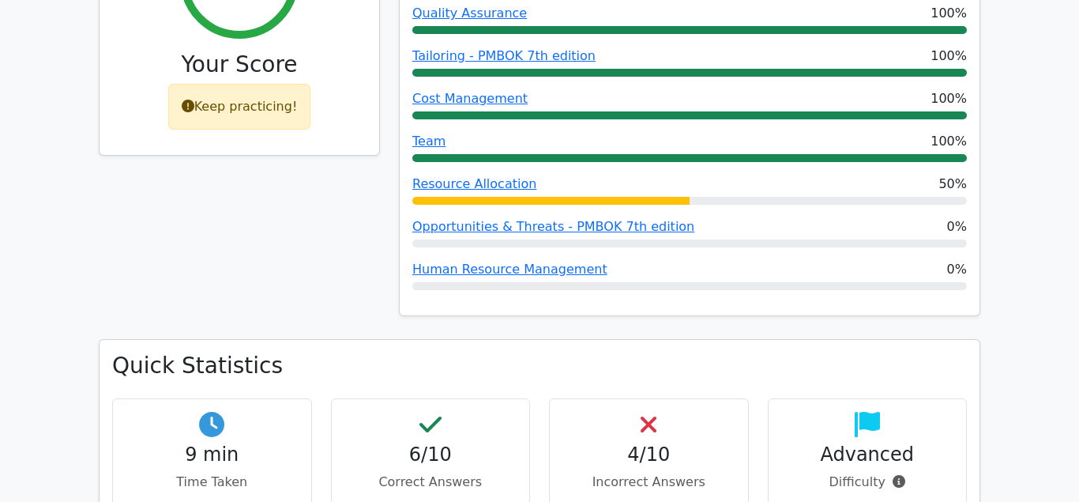
click at [788, 260] on div "Human Resource Management 0%" at bounding box center [689, 269] width 554 height 19
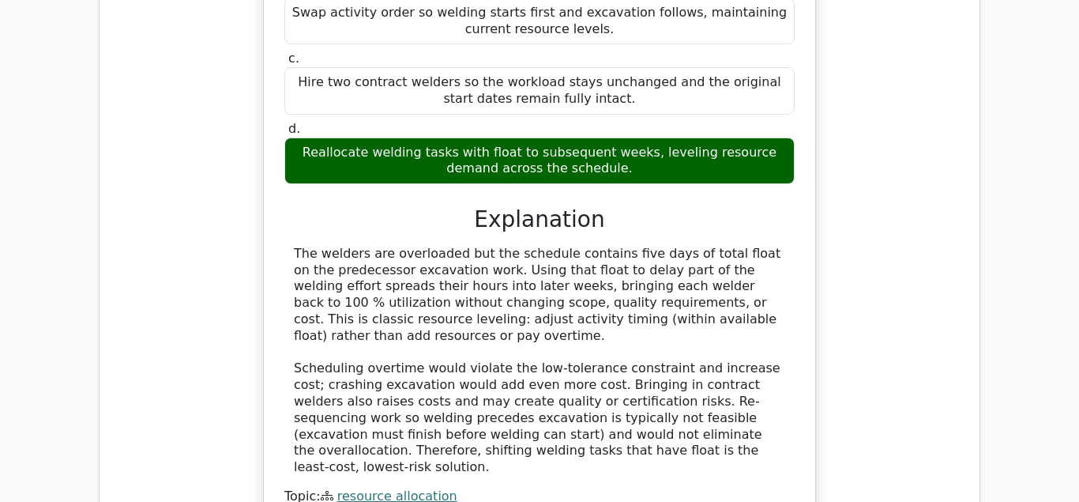
scroll to position [1370, 0]
